Goal: Task Accomplishment & Management: Manage account settings

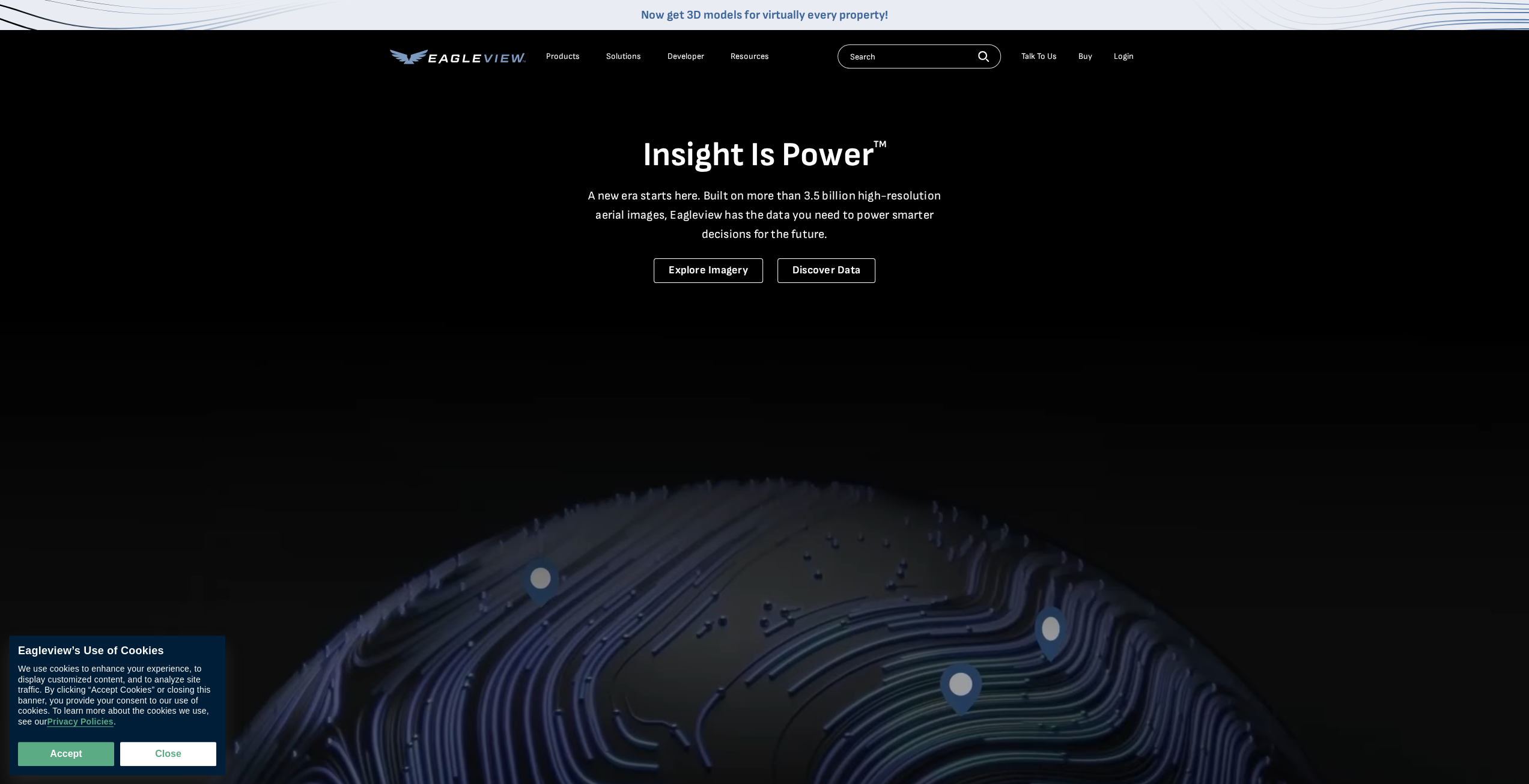
click at [1125, 59] on div "Login" at bounding box center [1124, 56] width 20 height 11
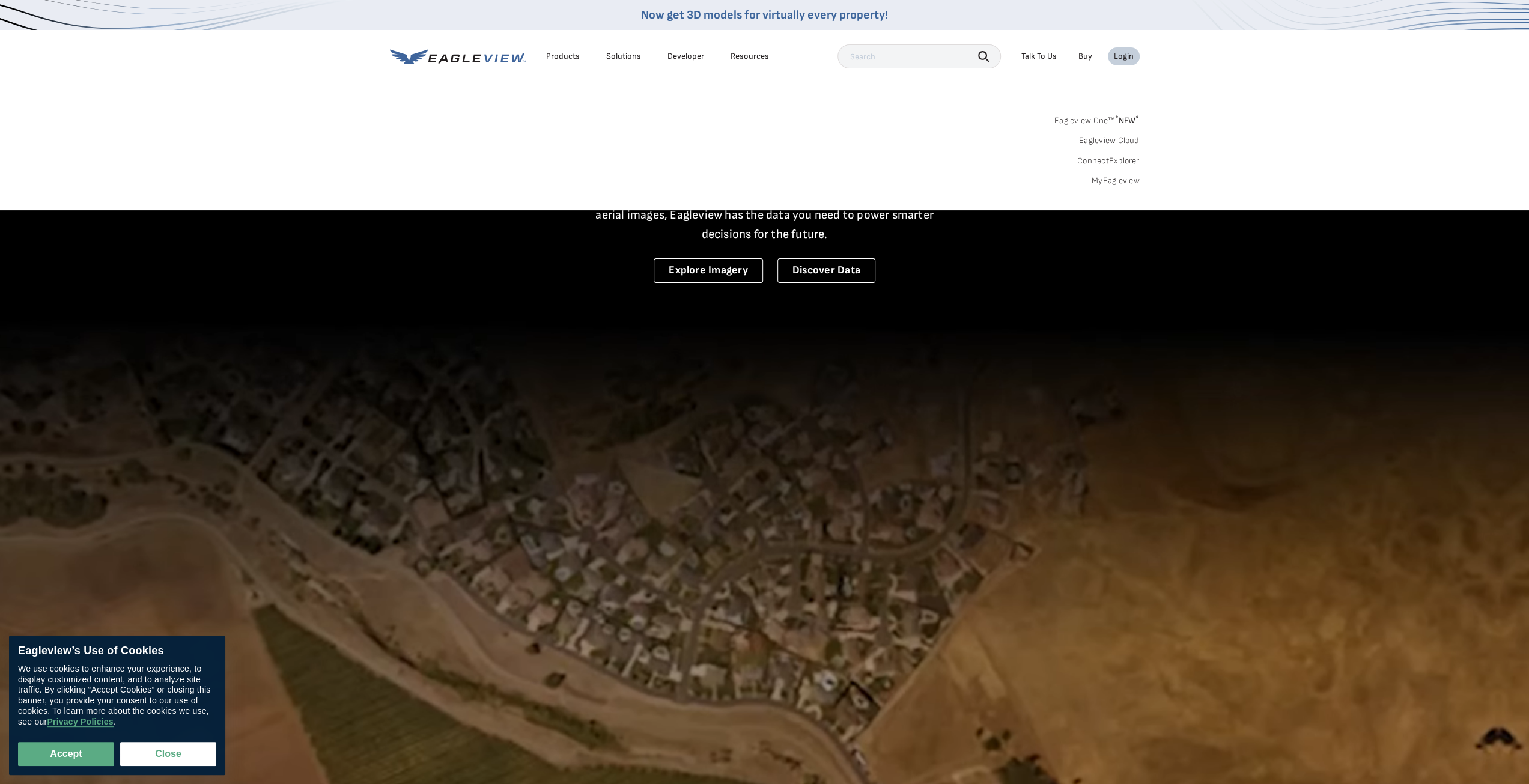
click at [1131, 177] on link "MyEagleview" at bounding box center [1115, 180] width 48 height 11
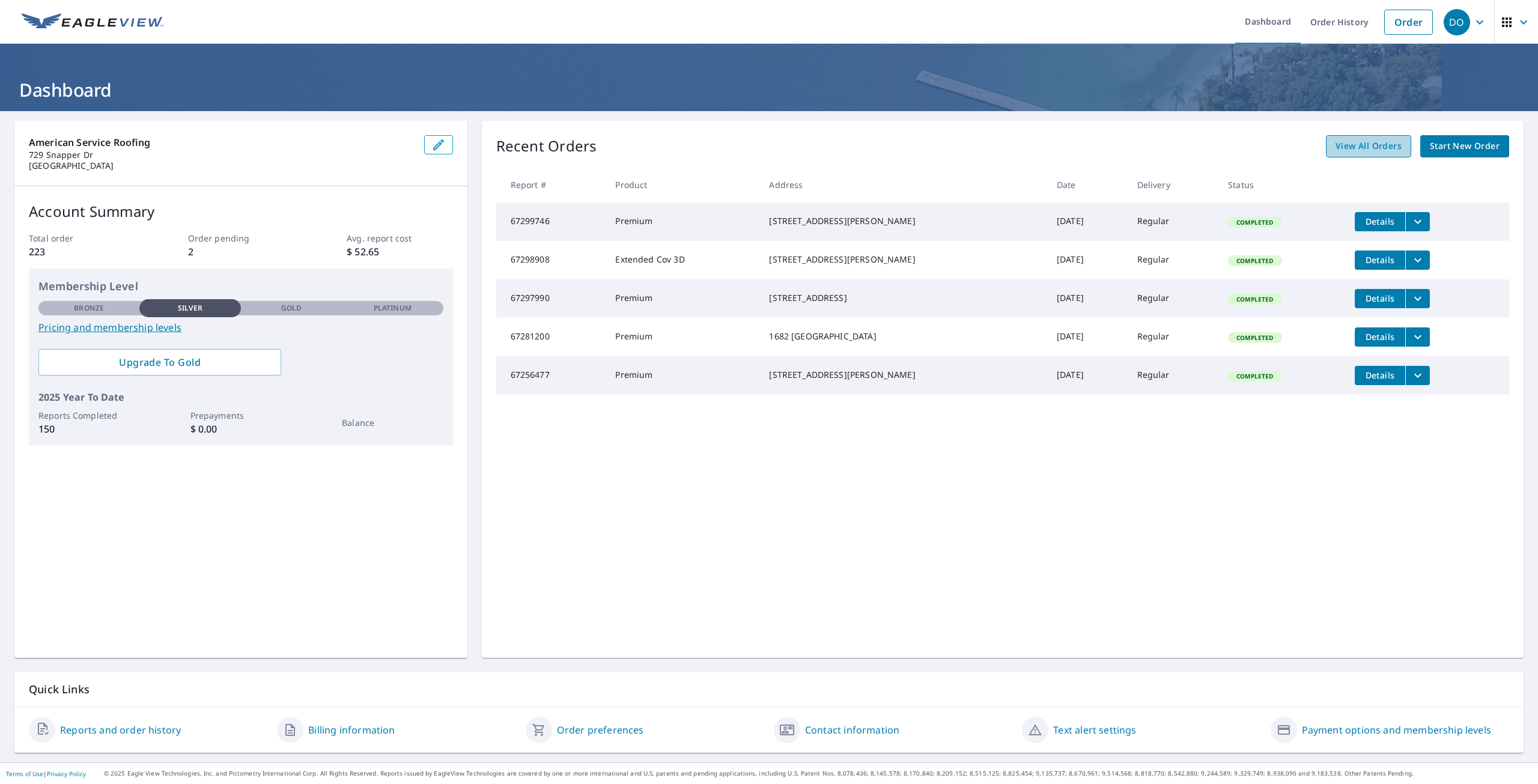
click at [1369, 147] on span "View All Orders" at bounding box center [1369, 146] width 66 height 15
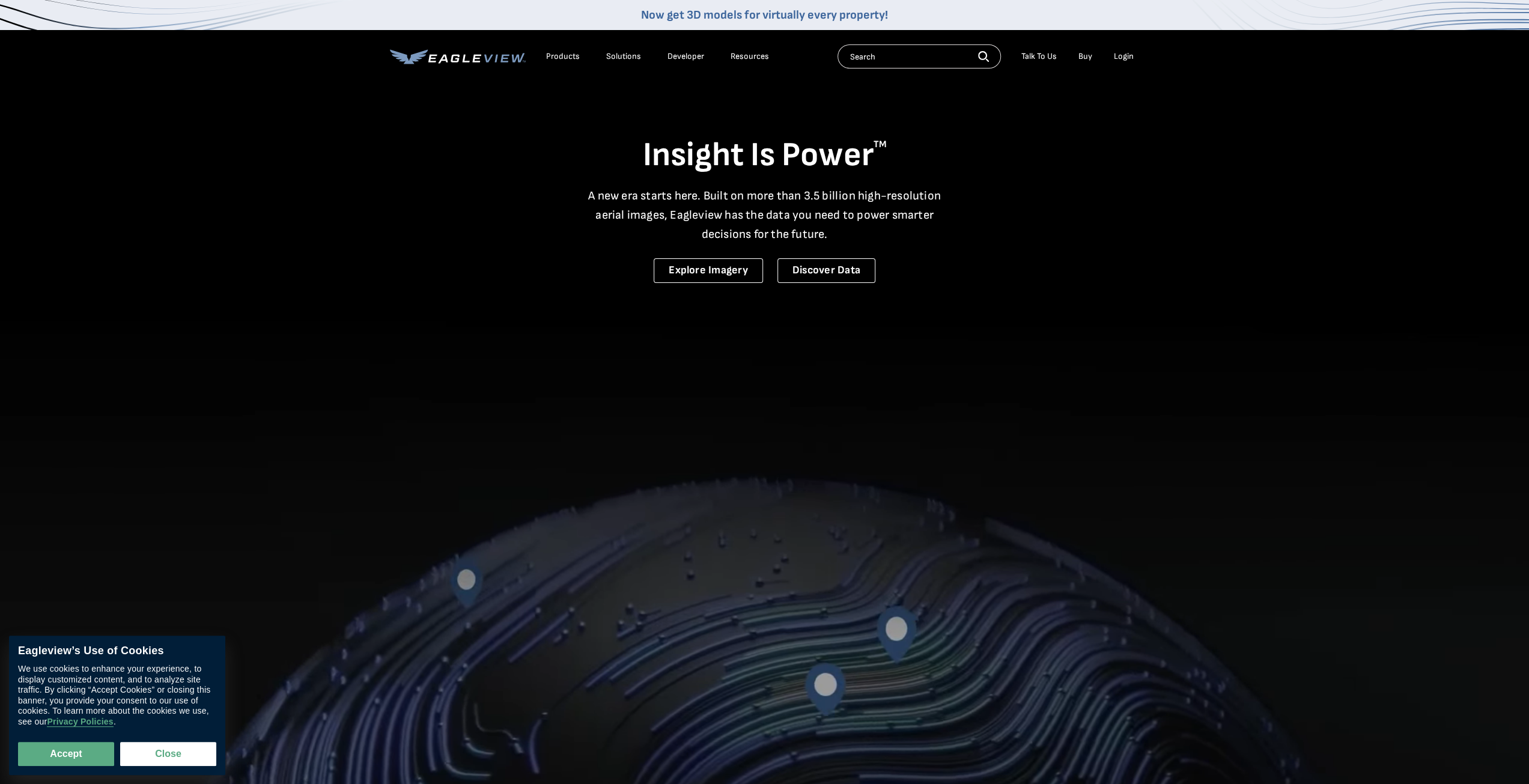
click at [1120, 58] on div "Login" at bounding box center [1124, 56] width 20 height 11
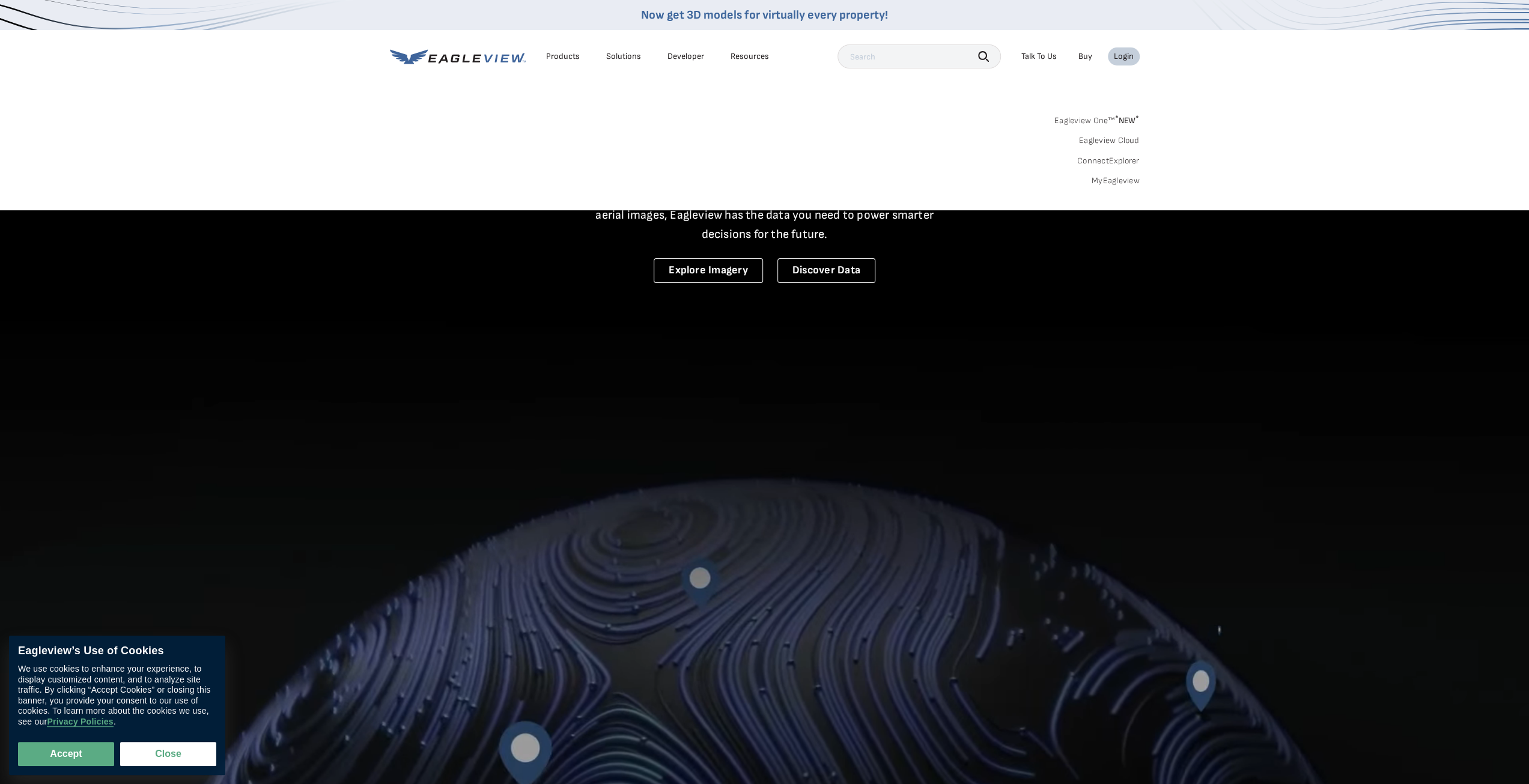
click at [1123, 177] on link "MyEagleview" at bounding box center [1115, 180] width 48 height 11
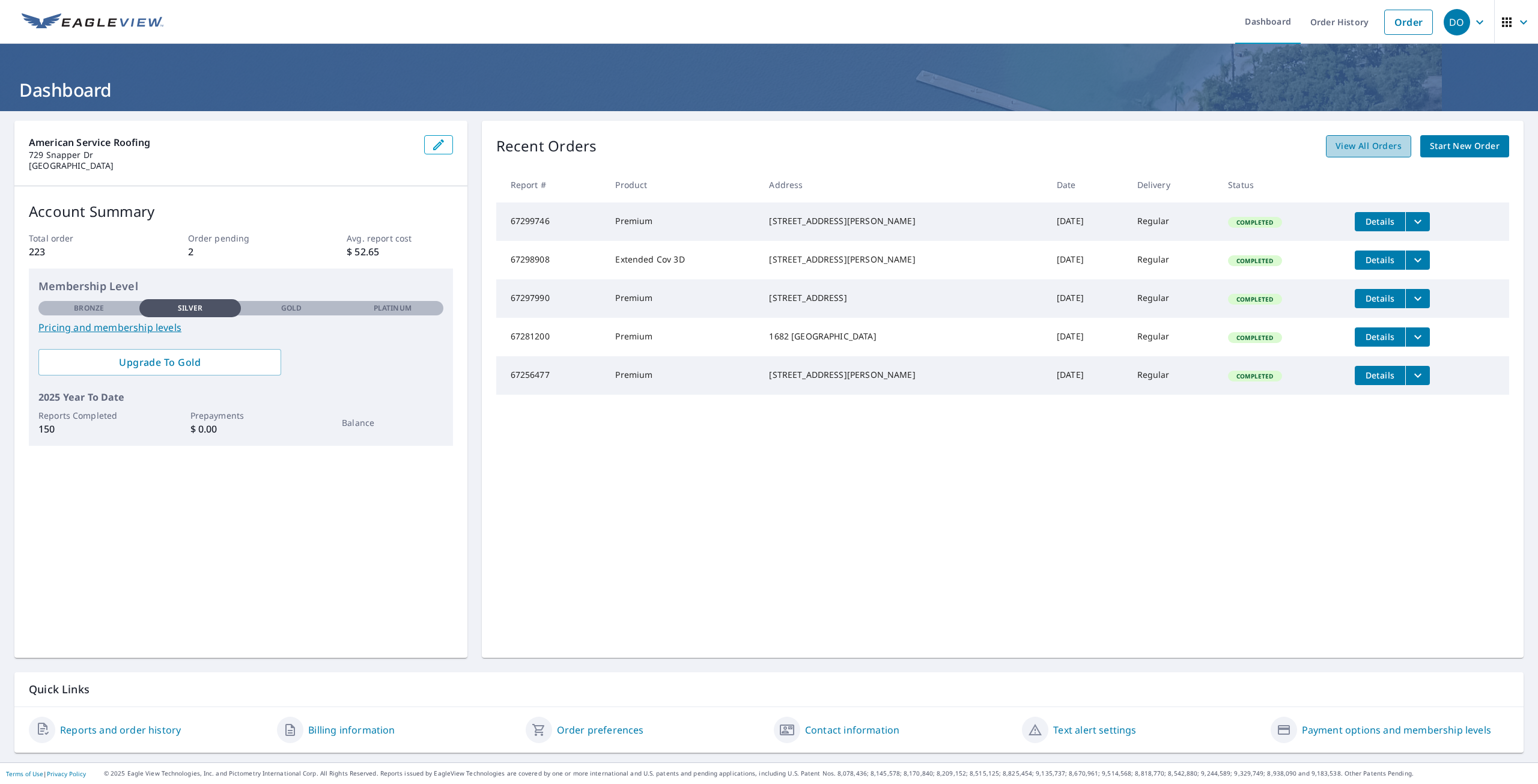
click at [1373, 145] on span "View All Orders" at bounding box center [1369, 146] width 66 height 15
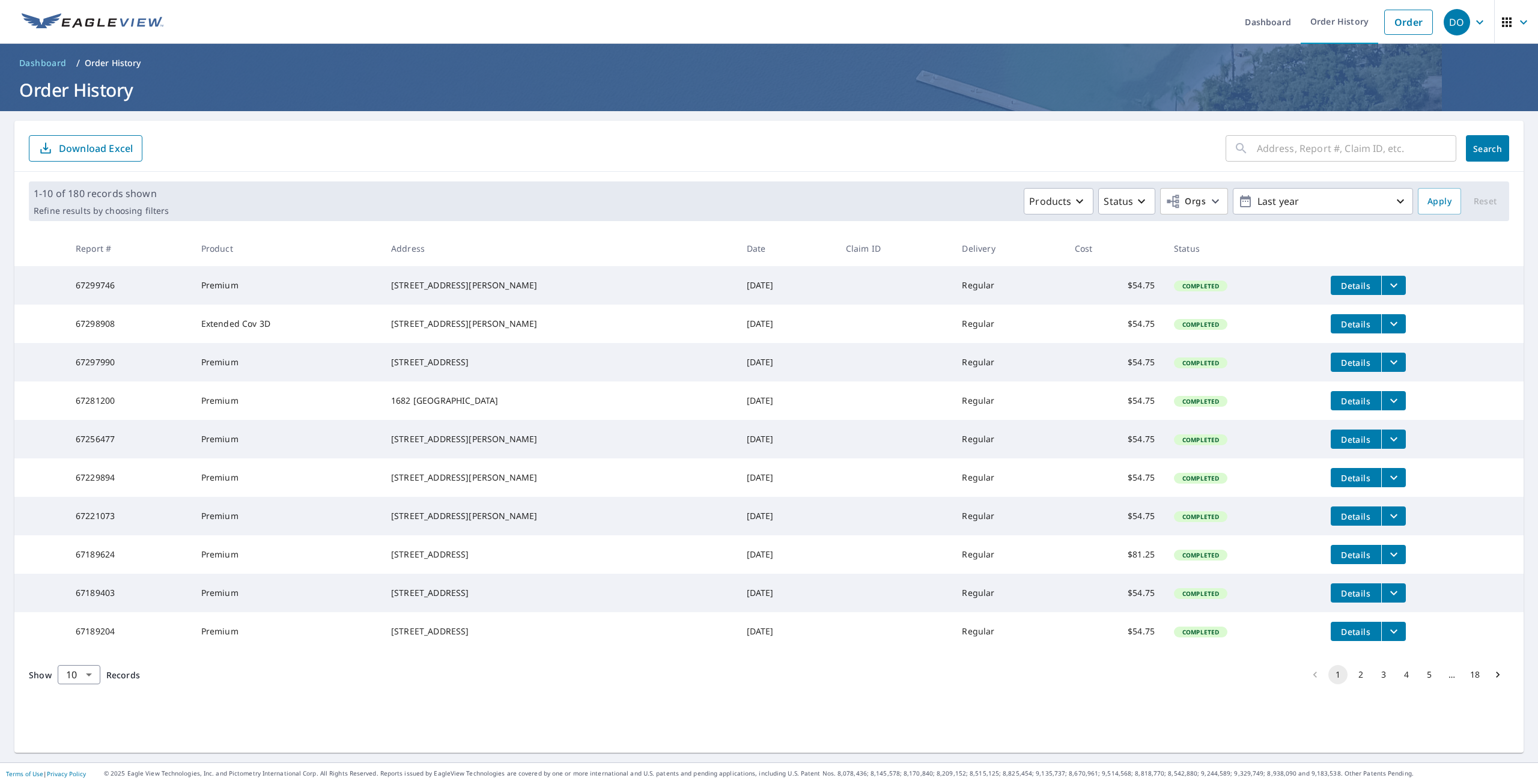
click at [1387, 523] on icon "filesDropdownBtn-67221073" at bounding box center [1395, 516] width 15 height 15
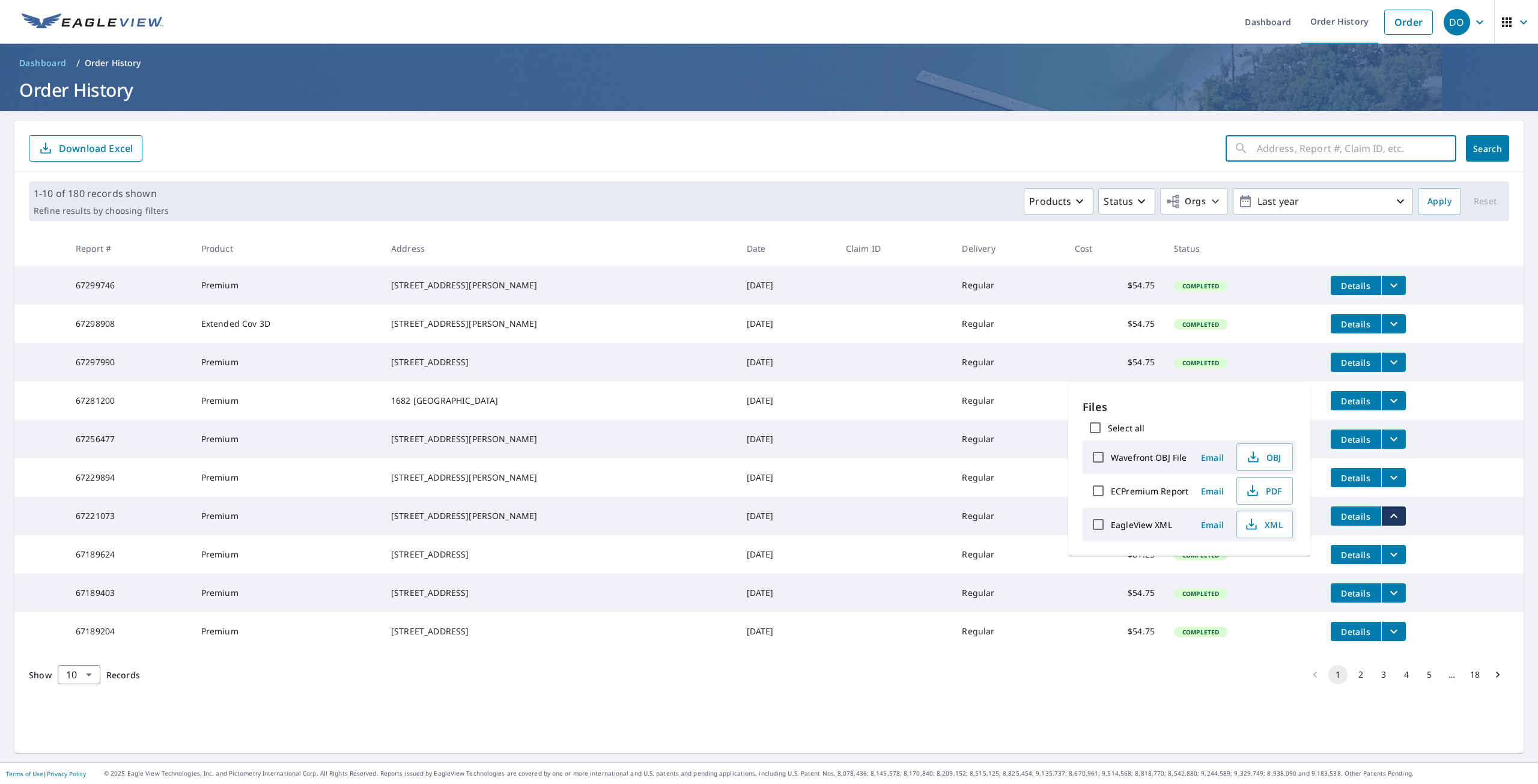
click at [1291, 155] on input "text" at bounding box center [1356, 148] width 200 height 33
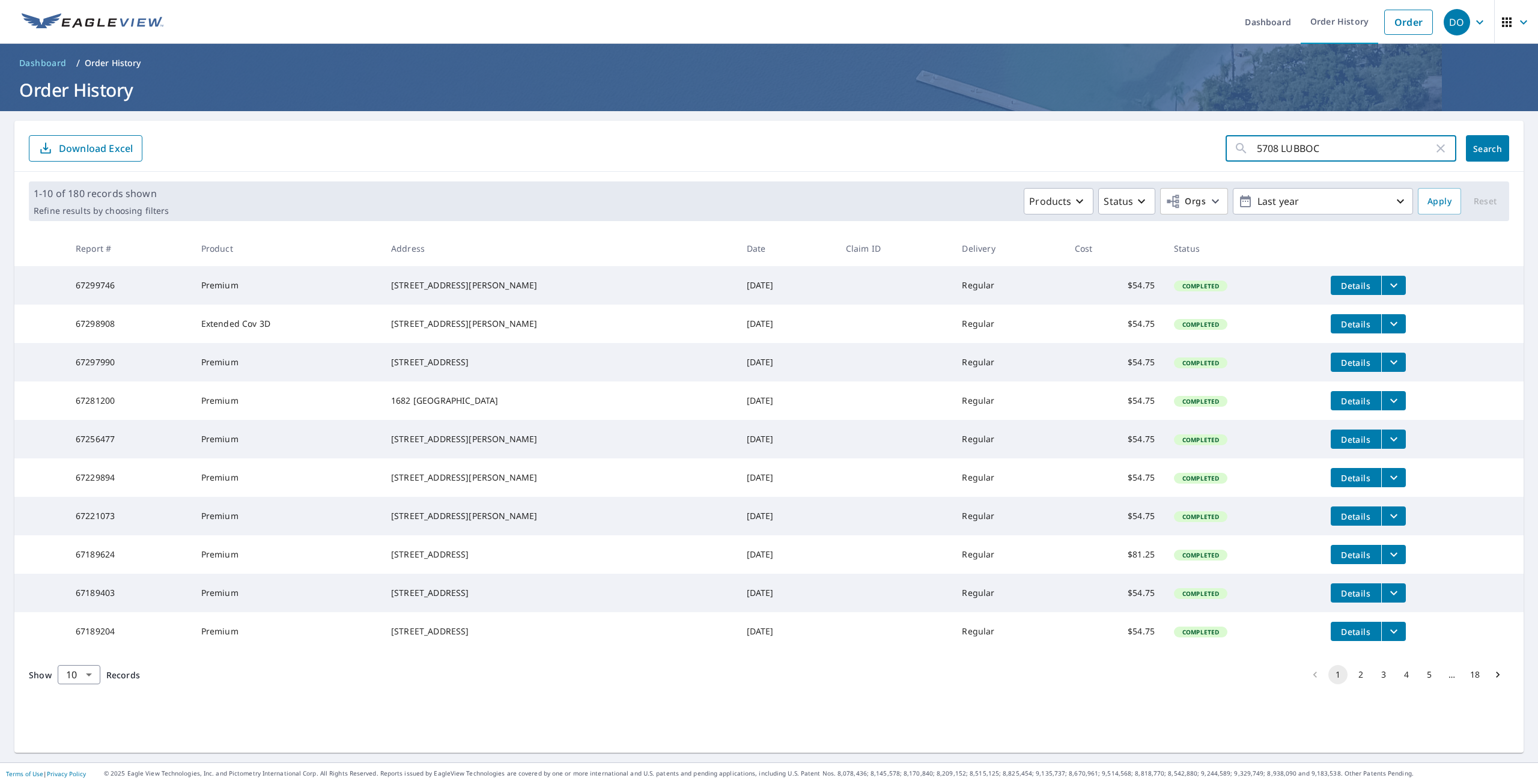
type input "5708 LUBBOCK"
click button "Search" at bounding box center [1487, 148] width 43 height 26
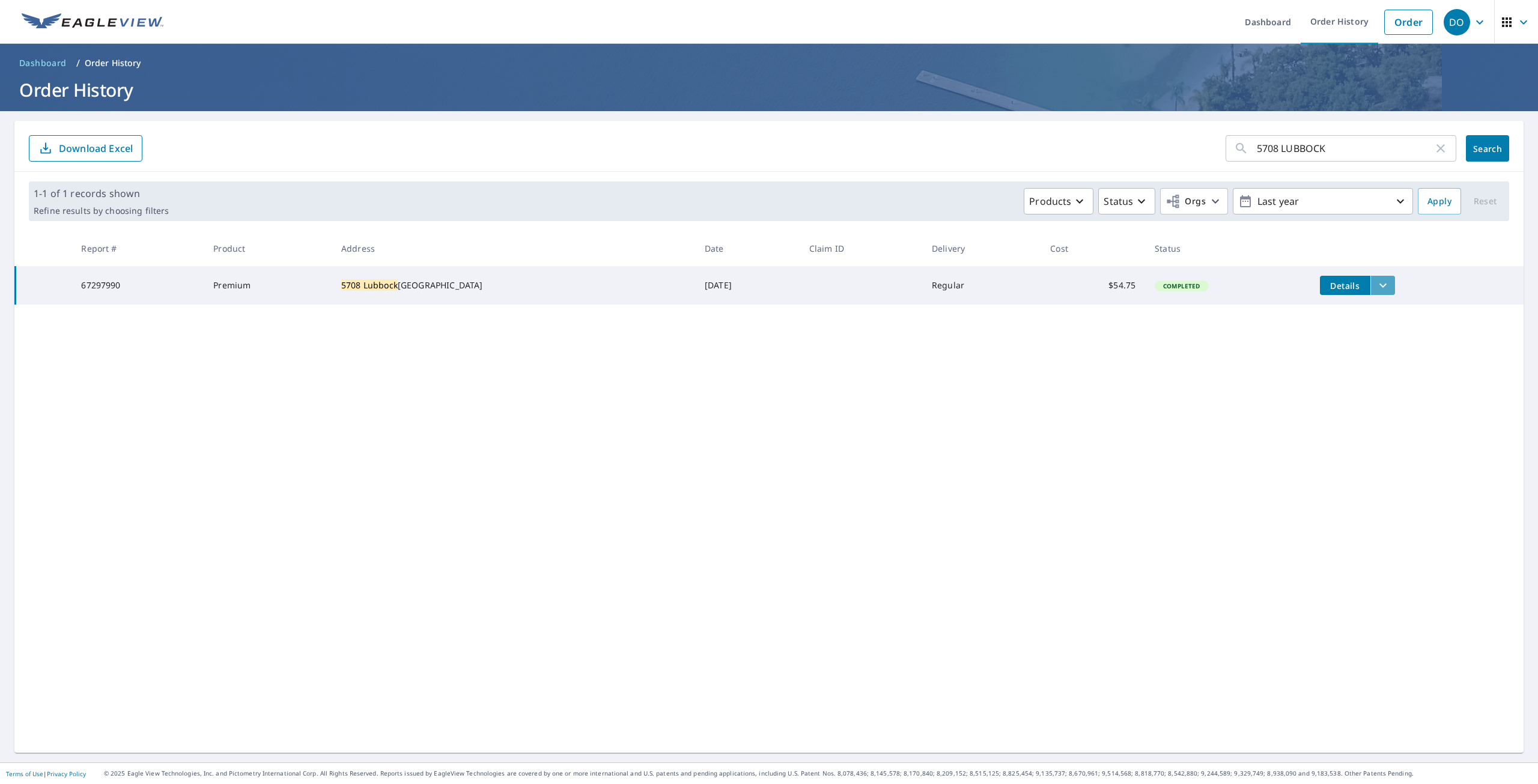
click at [1376, 283] on icon "filesDropdownBtn-67297990" at bounding box center [1383, 286] width 15 height 15
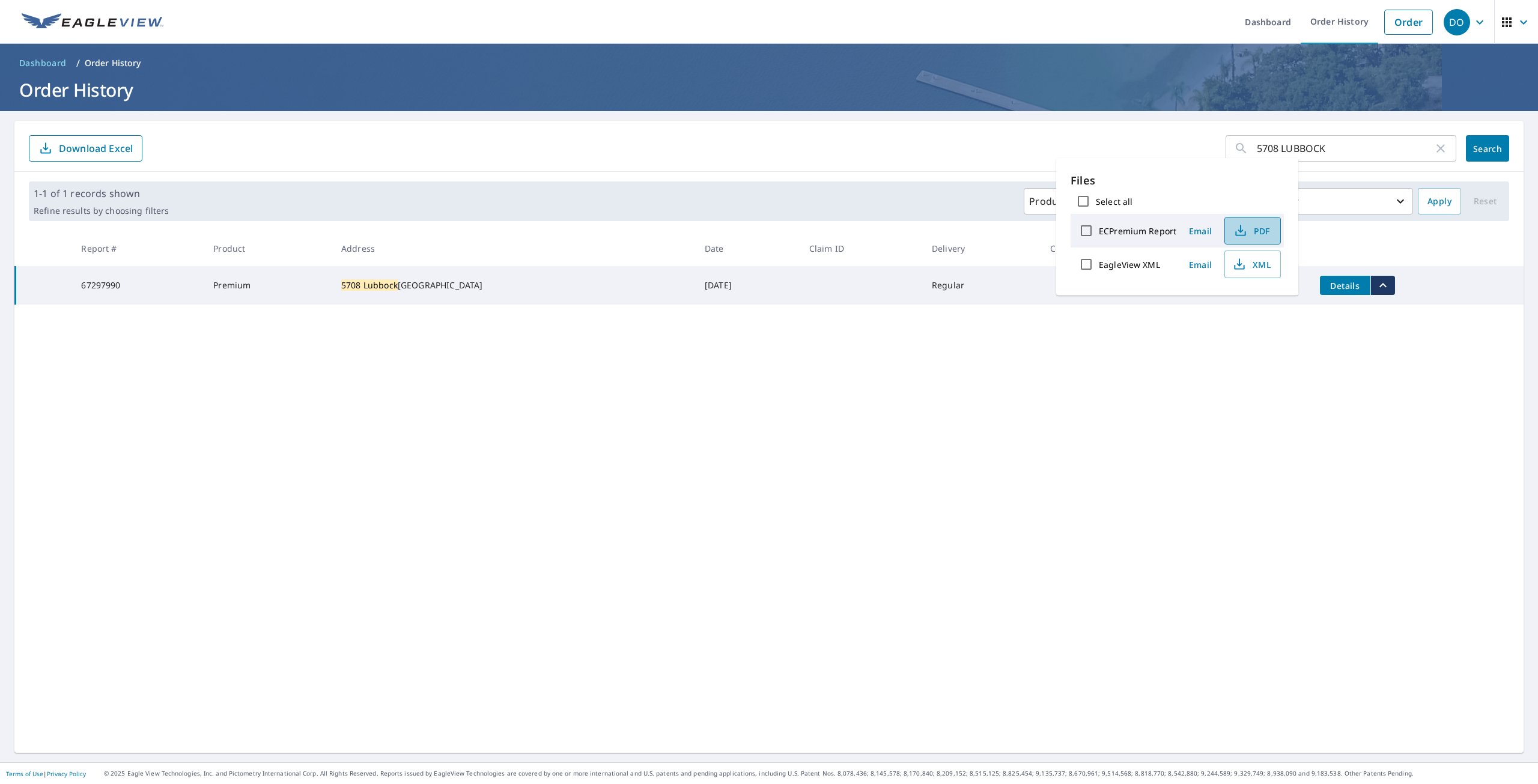
click at [1266, 230] on span "PDF" at bounding box center [1251, 230] width 38 height 15
